Goal: Transaction & Acquisition: Purchase product/service

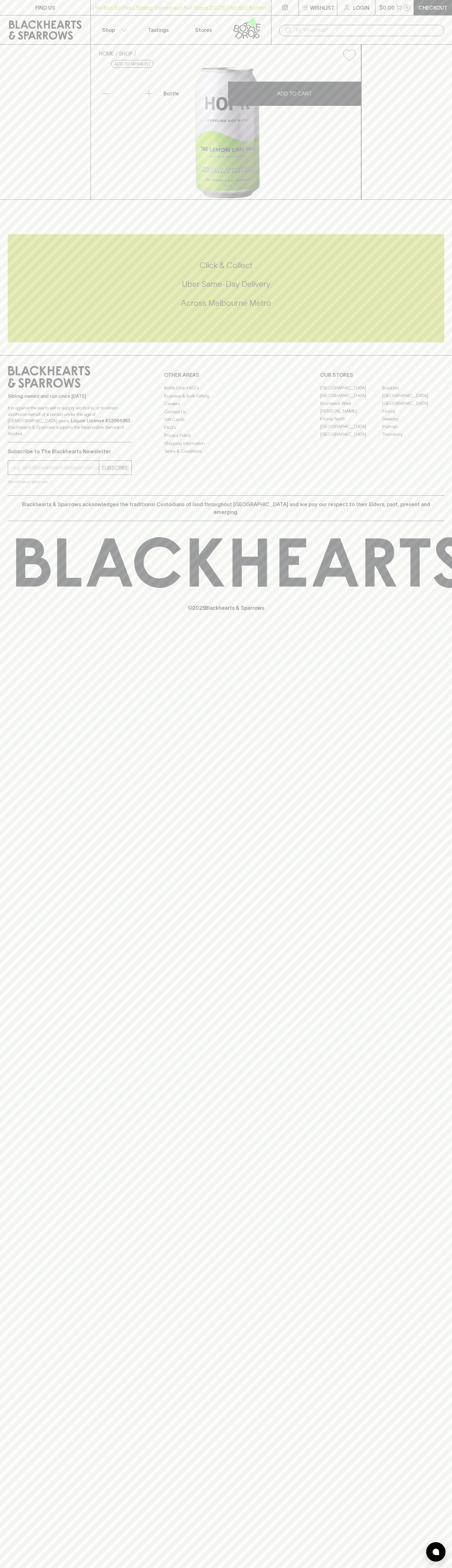
click at [93, 17] on button "Shop" at bounding box center [113, 29] width 45 height 29
click at [423, 632] on div at bounding box center [226, 784] width 452 height 1568
click at [153, 1567] on html "FIND US | No Bad Bottles | Sibling Owned and Run Since [DATE] | No Bad Bottles …" at bounding box center [226, 784] width 452 height 1568
click at [30, 1449] on div at bounding box center [226, 784] width 452 height 1568
